Goal: Task Accomplishment & Management: Complete application form

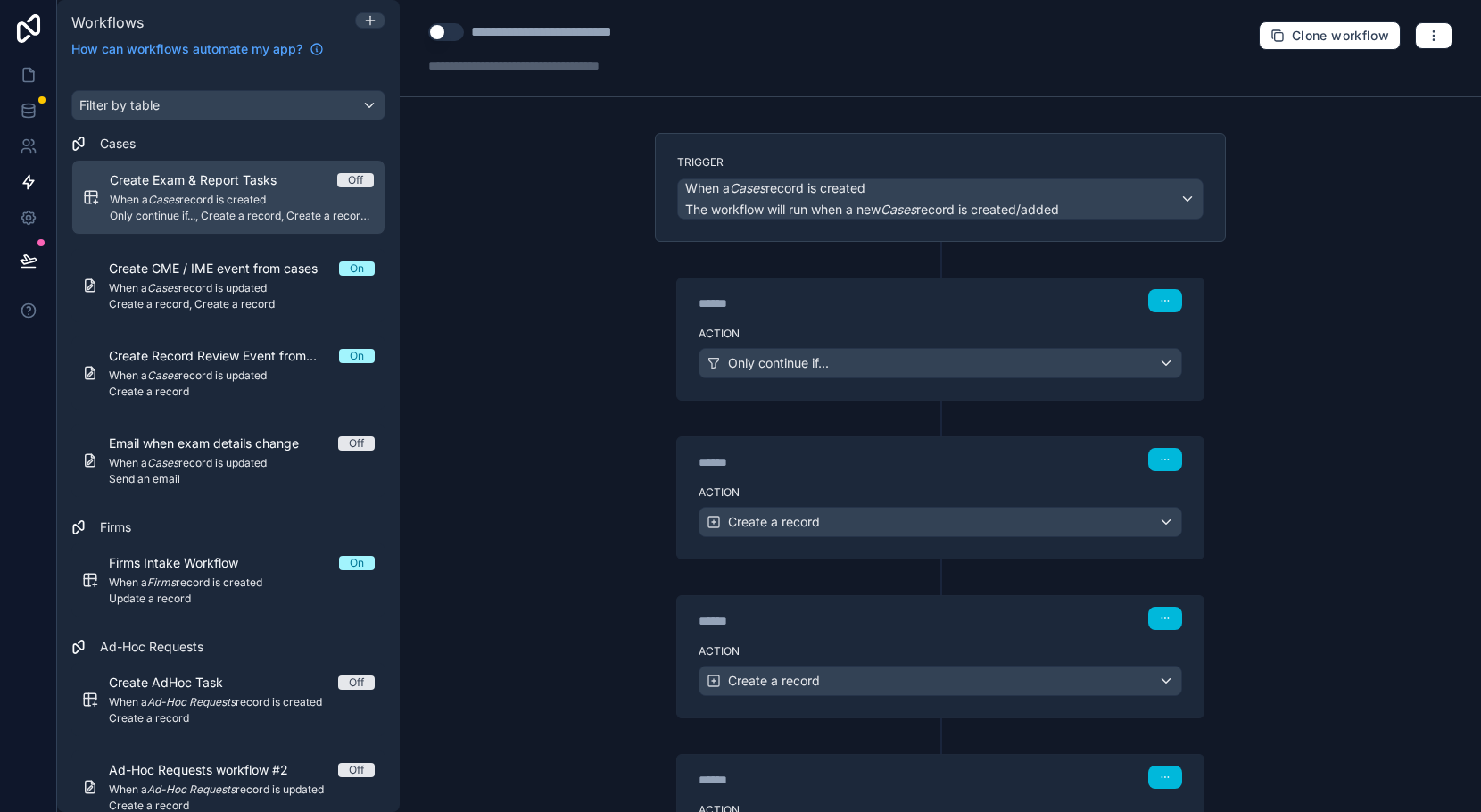
scroll to position [128, 0]
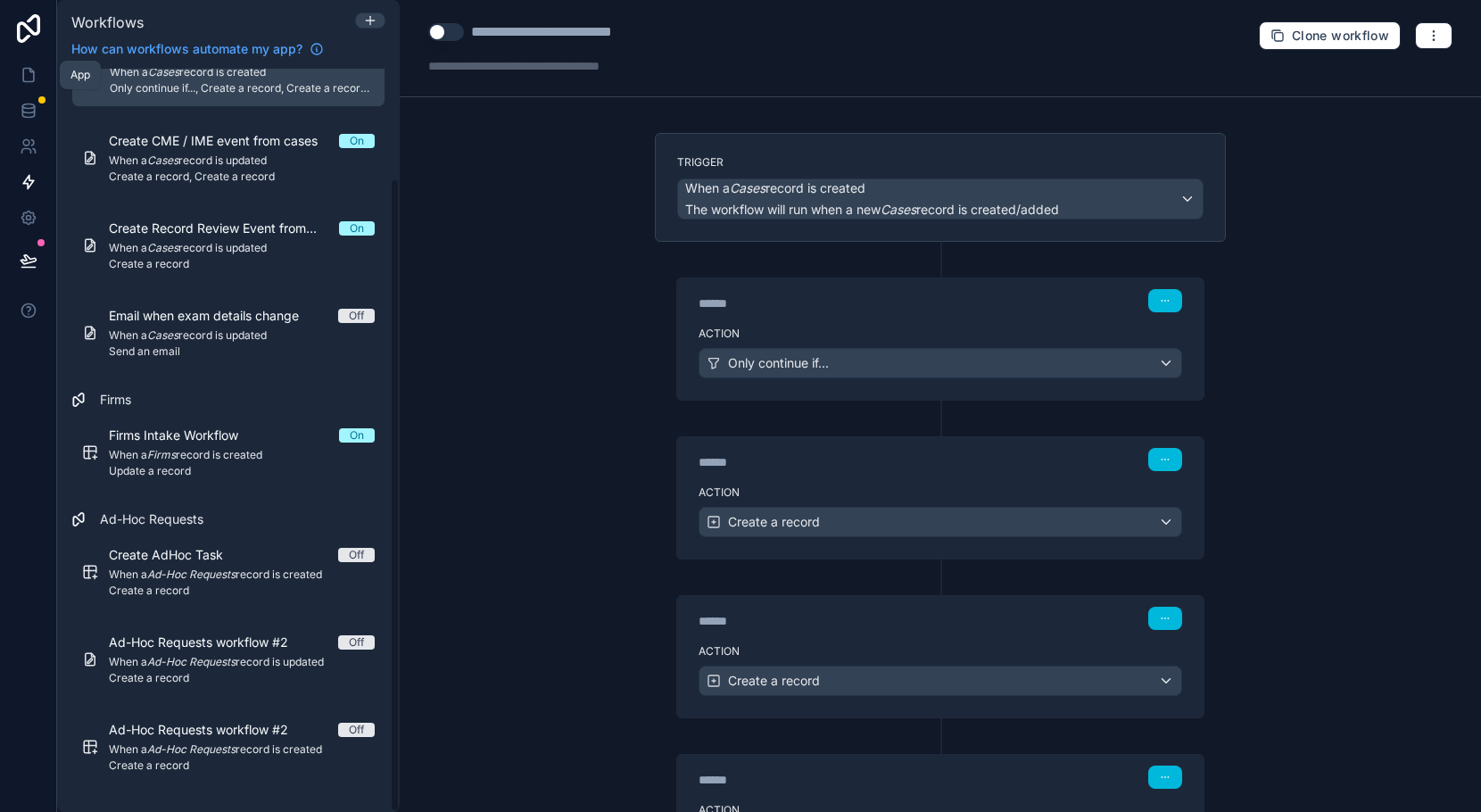
click at [17, 76] on link at bounding box center [28, 74] width 56 height 36
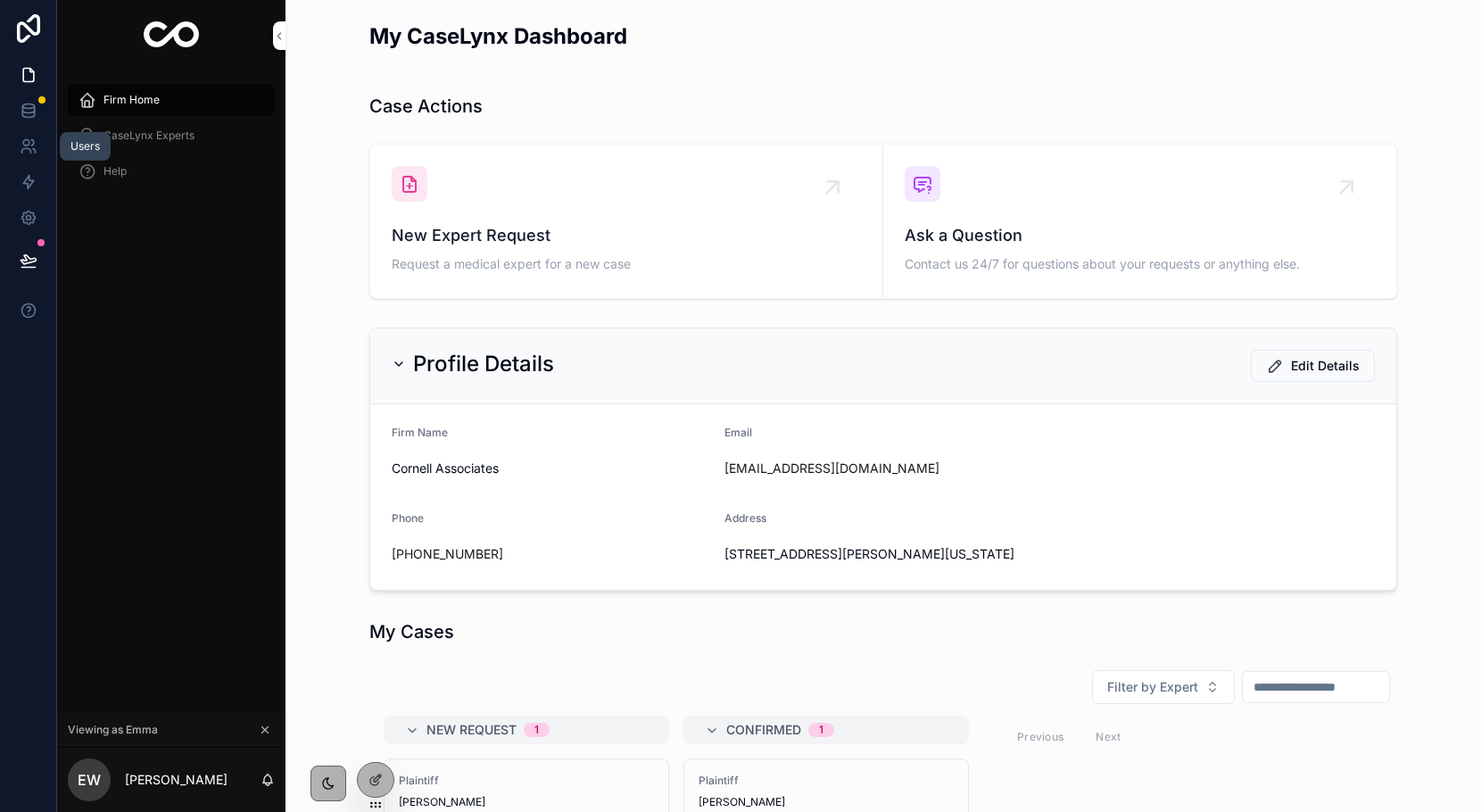
click at [25, 134] on link at bounding box center [28, 146] width 56 height 36
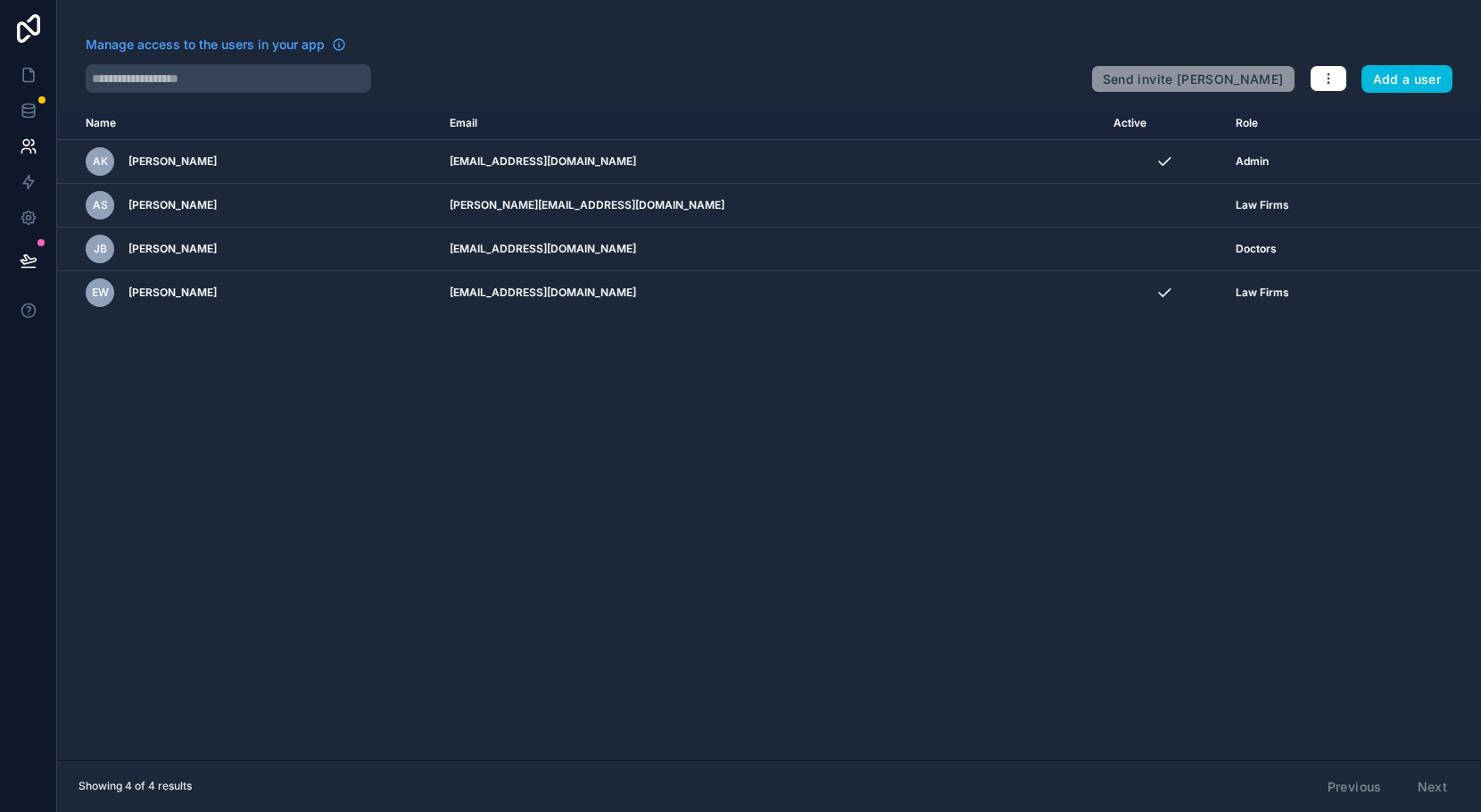
click at [1418, 83] on button "Add a user" at bounding box center [1407, 79] width 92 height 29
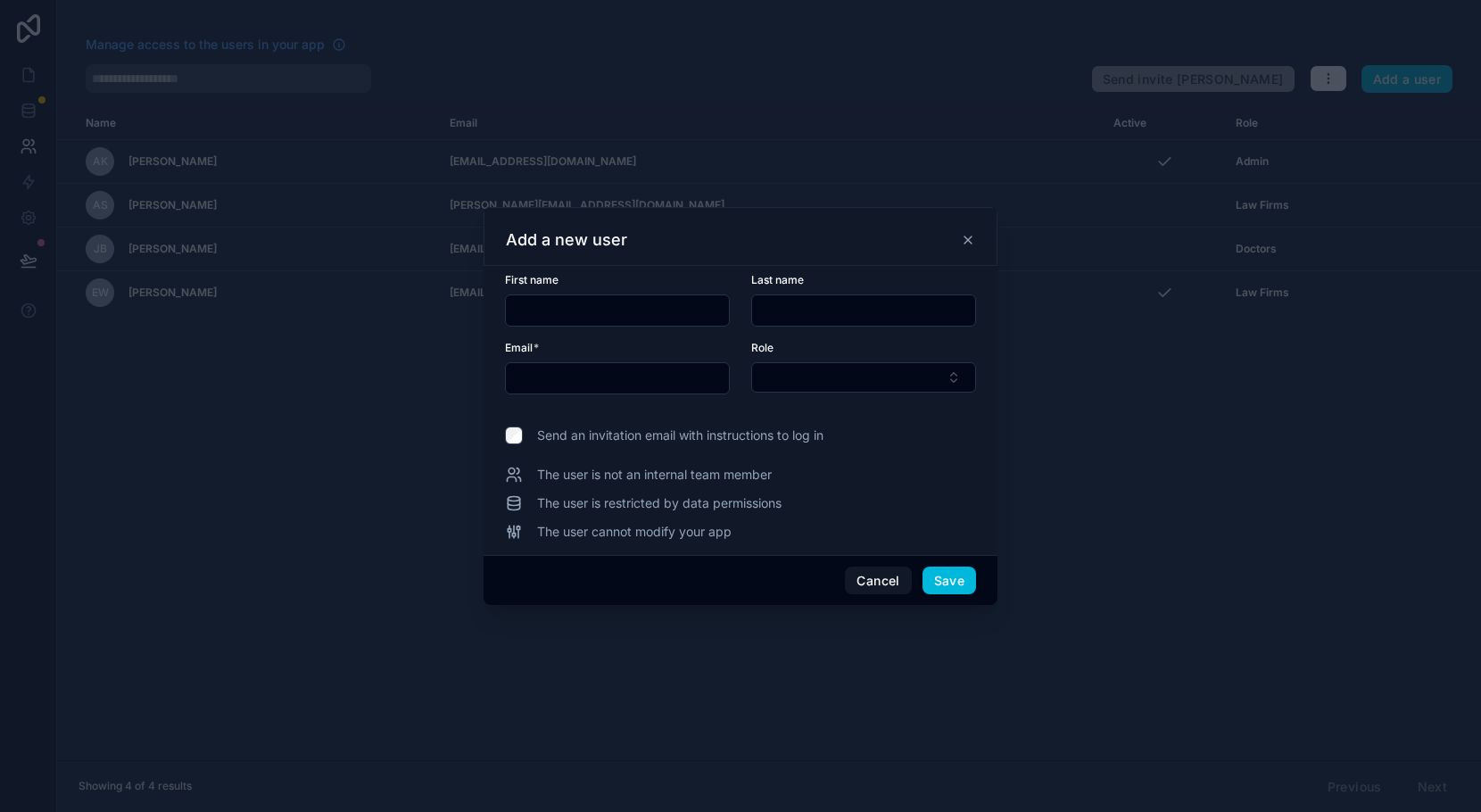
click at [603, 302] on input "text" at bounding box center [617, 310] width 224 height 25
type input "******"
click at [838, 308] on input "text" at bounding box center [864, 310] width 224 height 25
type input "*******"
click at [665, 373] on input "text" at bounding box center [617, 378] width 224 height 25
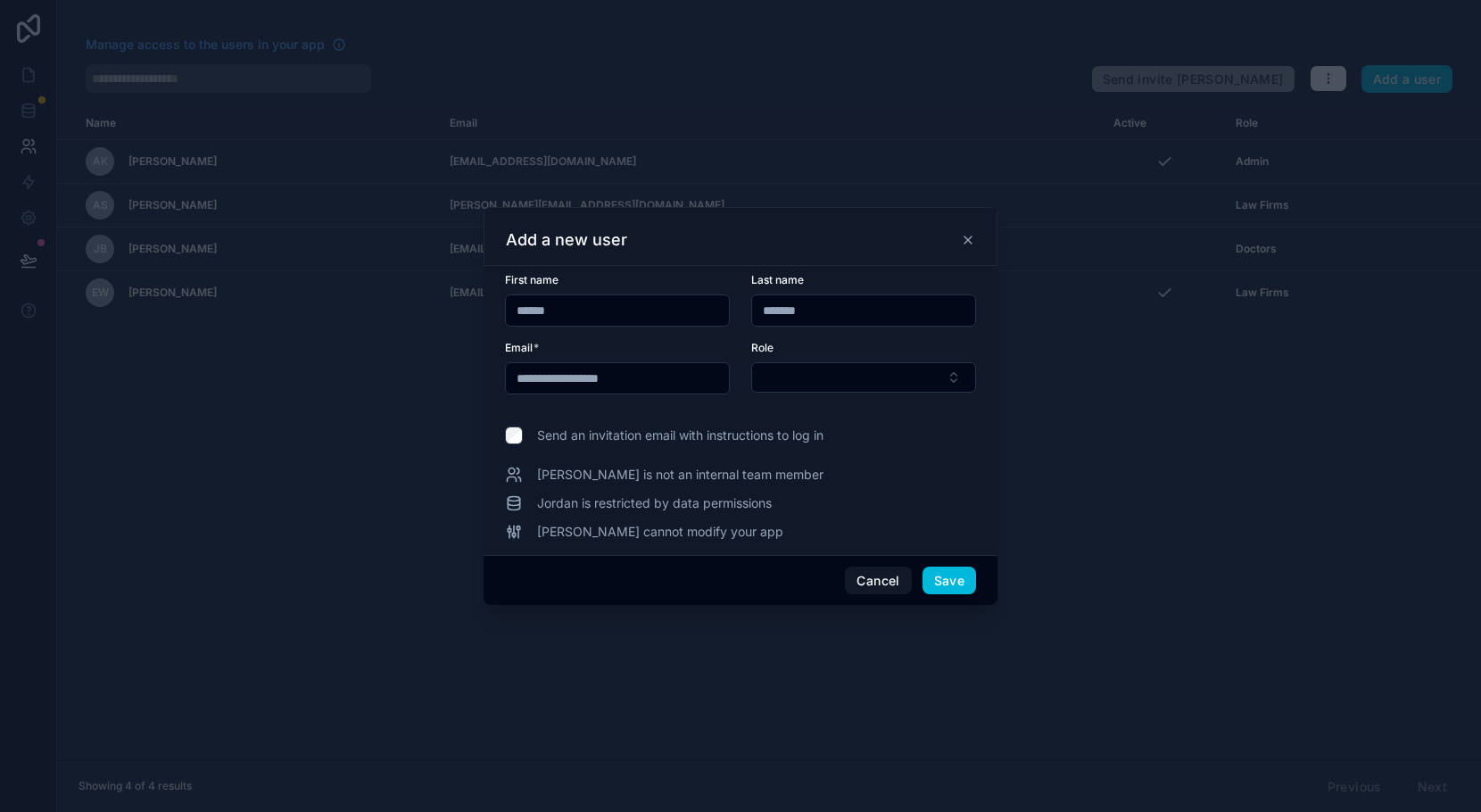
type input "**********"
click at [813, 389] on button "Select Button" at bounding box center [864, 377] width 224 height 30
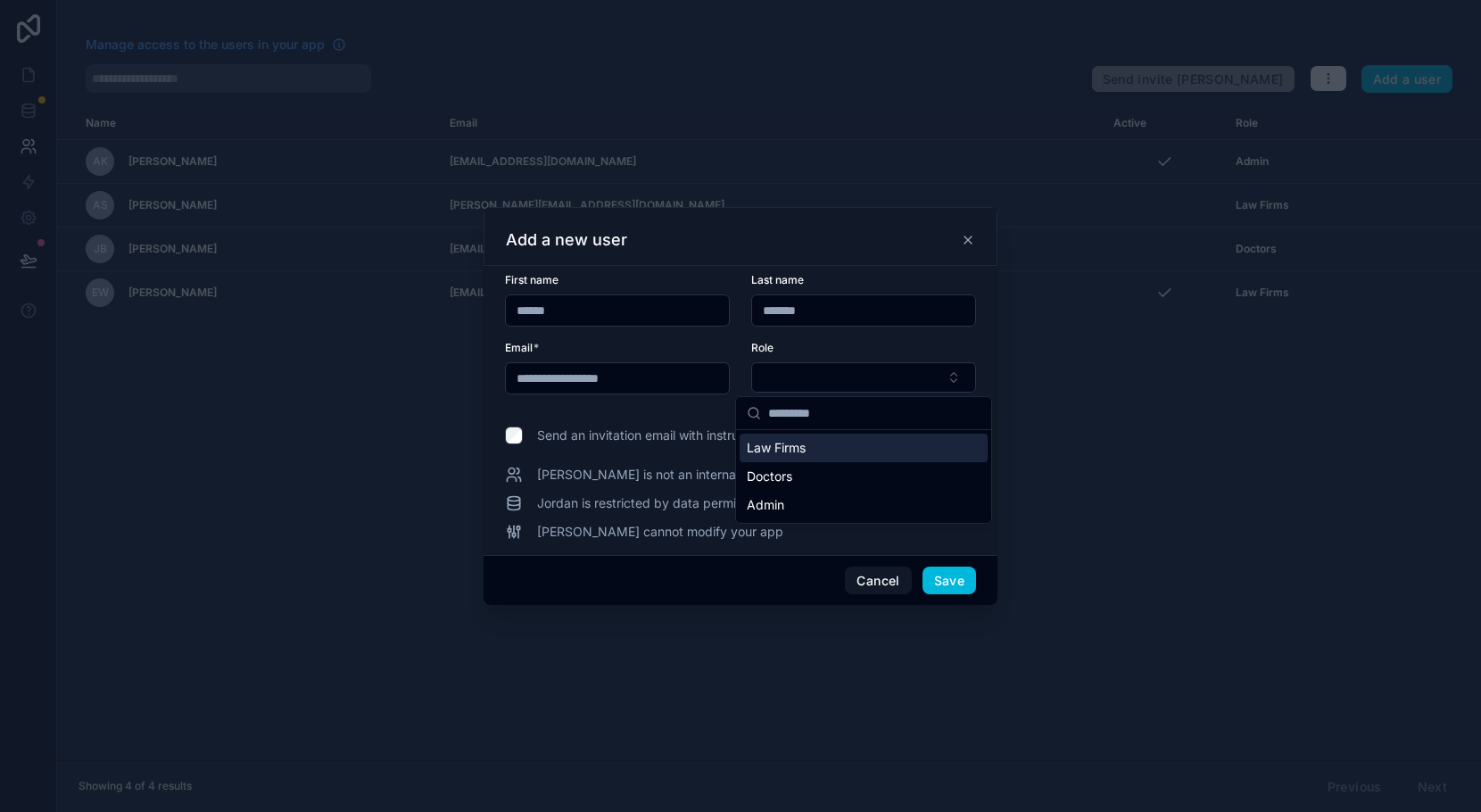
click at [805, 453] on span "Law Firms" at bounding box center [776, 447] width 59 height 17
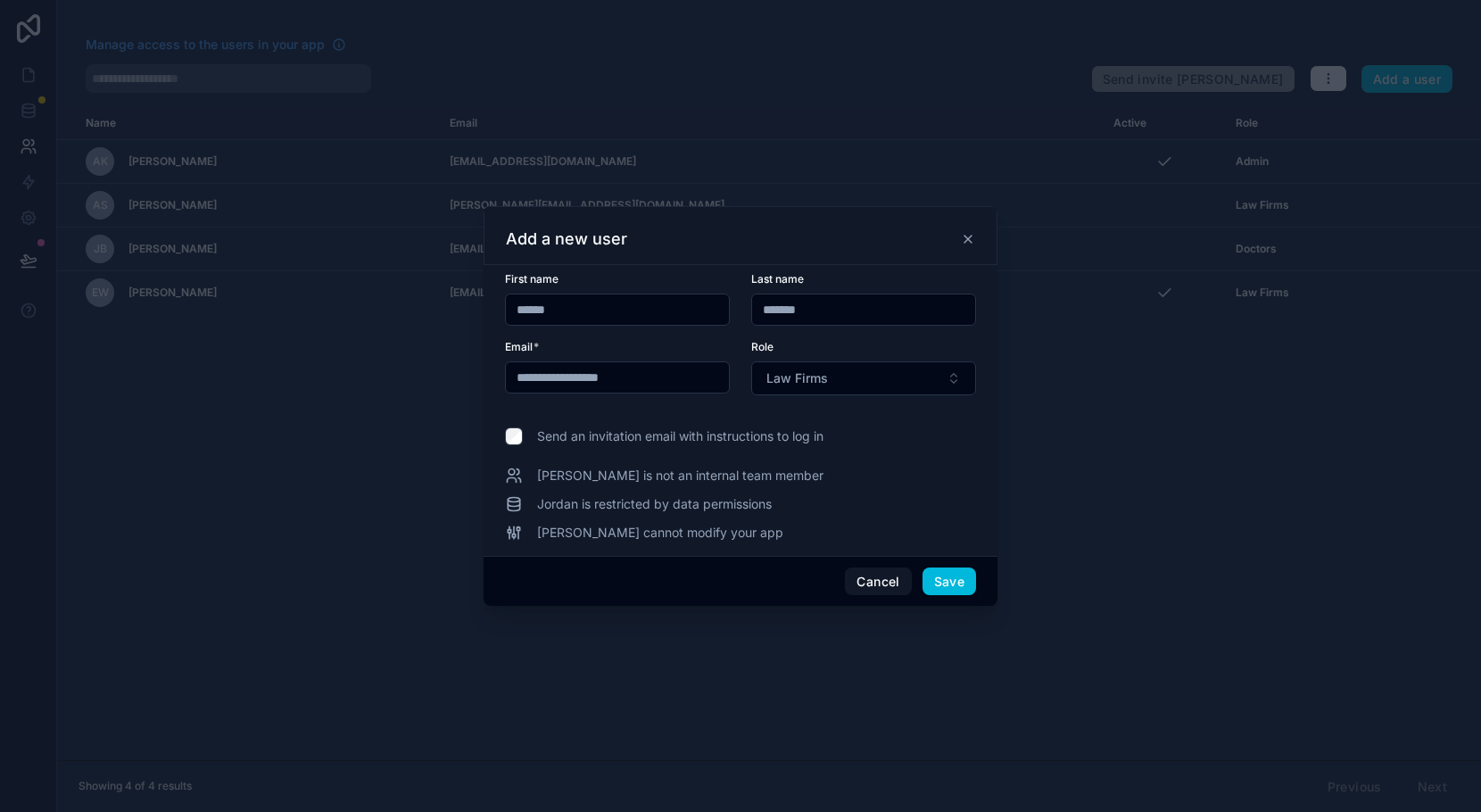
click at [956, 585] on button "Save" at bounding box center [949, 581] width 53 height 29
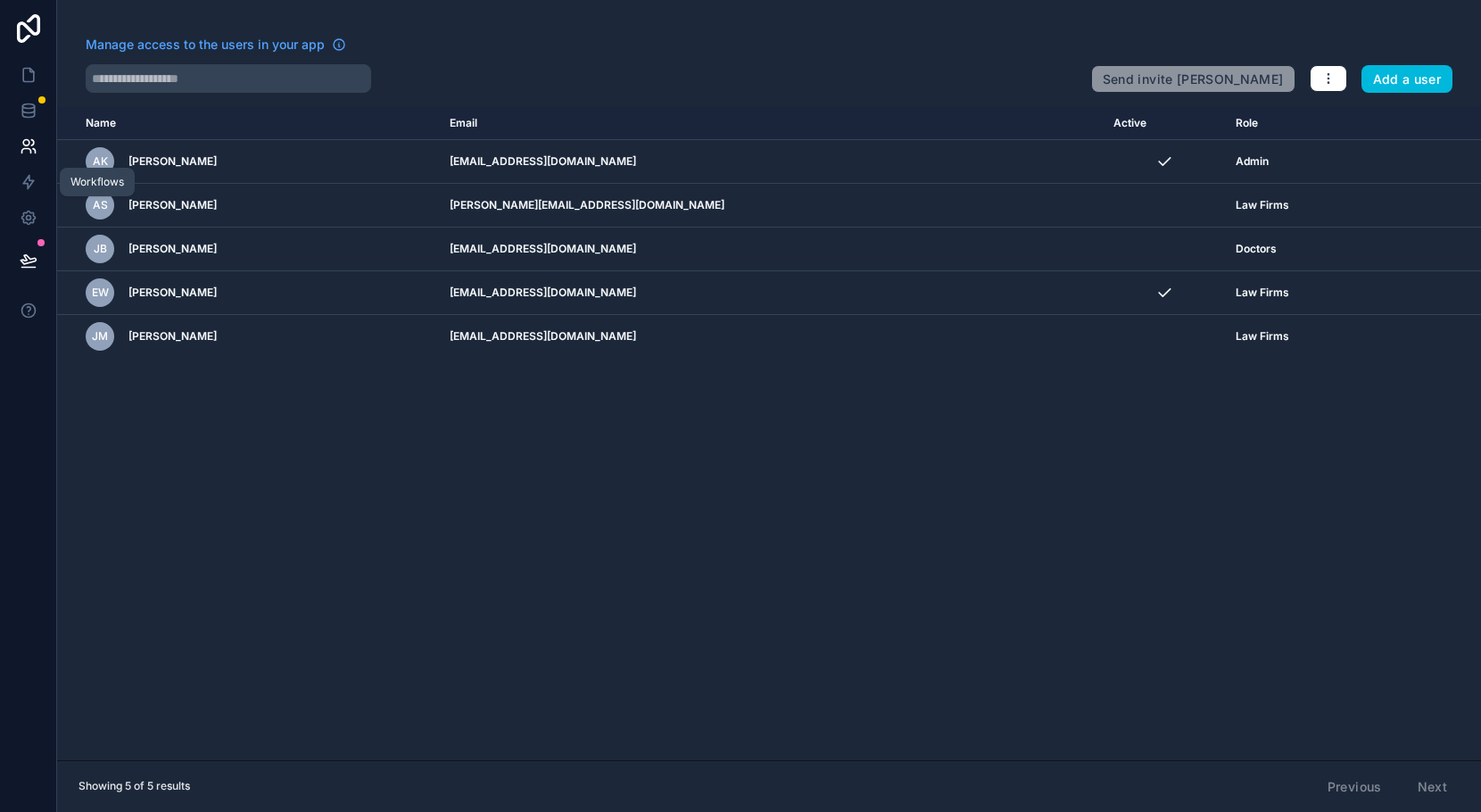
click at [30, 190] on icon at bounding box center [28, 181] width 17 height 17
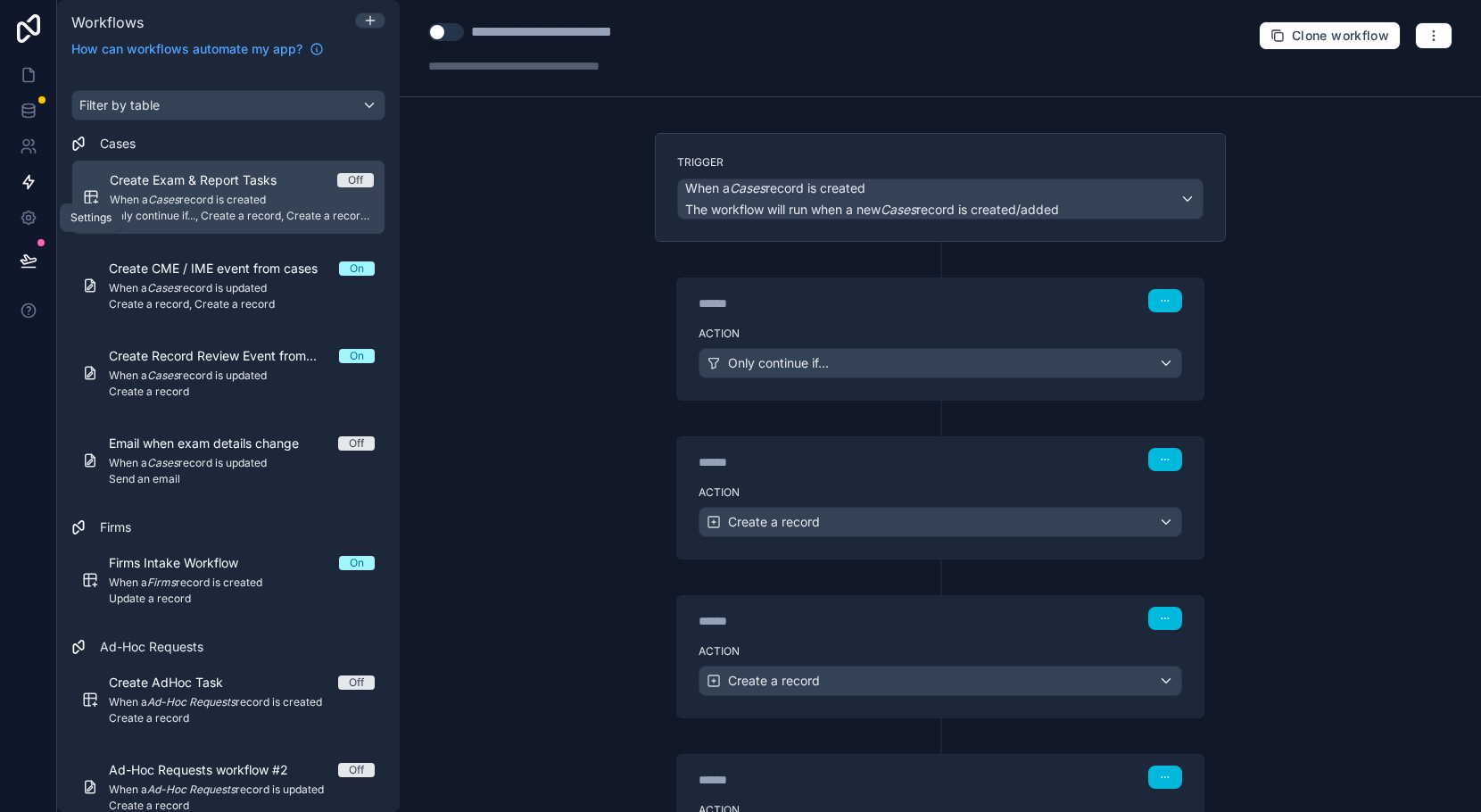
click at [30, 218] on icon at bounding box center [28, 217] width 17 height 17
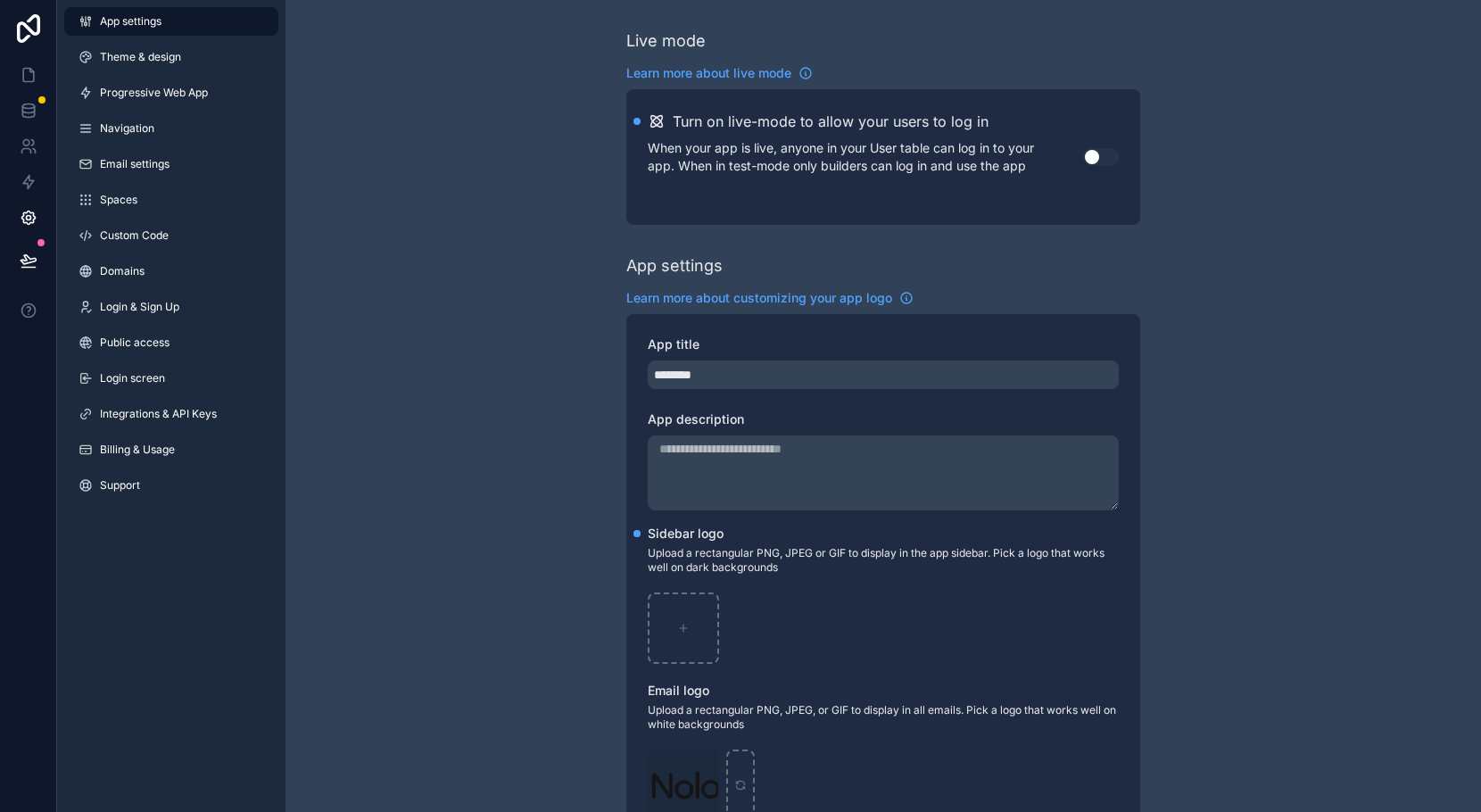
click at [24, 21] on icon at bounding box center [29, 29] width 36 height 29
